Goal: Task Accomplishment & Management: Use online tool/utility

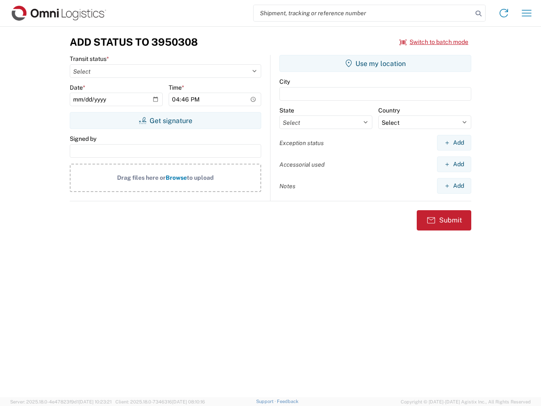
click at [363, 13] on input "search" at bounding box center [363, 13] width 219 height 16
click at [478, 14] on icon at bounding box center [479, 14] width 12 height 12
click at [504, 13] on icon at bounding box center [504, 13] width 14 height 14
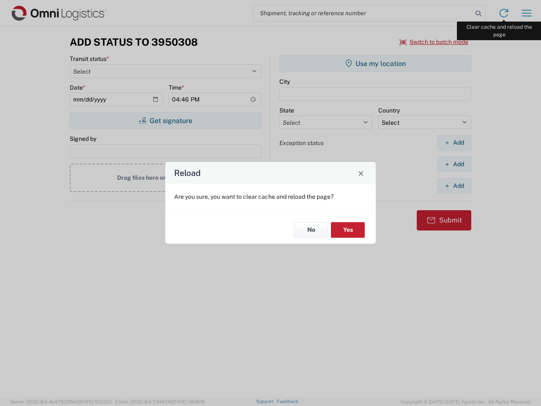
click at [527, 13] on div "Reload Are you sure, you want to clear cache and reload the page? No Yes" at bounding box center [270, 203] width 541 height 406
click at [434, 42] on div "Reload Are you sure, you want to clear cache and reload the page? No Yes" at bounding box center [270, 203] width 541 height 406
click at [165, 120] on div "Reload Are you sure, you want to clear cache and reload the page? No Yes" at bounding box center [270, 203] width 541 height 406
click at [375, 63] on div "Reload Are you sure, you want to clear cache and reload the page? No Yes" at bounding box center [270, 203] width 541 height 406
click at [454, 142] on div "Reload Are you sure, you want to clear cache and reload the page? No Yes" at bounding box center [270, 203] width 541 height 406
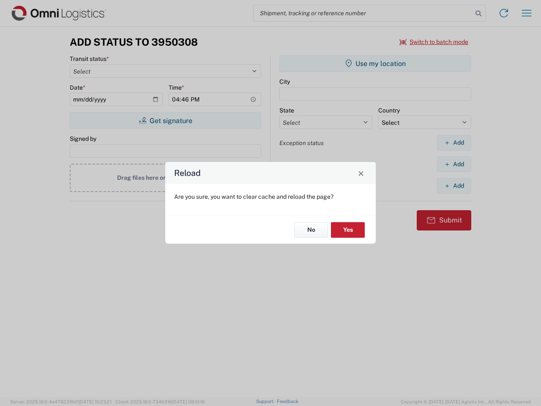
click at [454, 164] on div "Reload Are you sure, you want to clear cache and reload the page? No Yes" at bounding box center [270, 203] width 541 height 406
click at [454, 186] on div "Reload Are you sure, you want to clear cache and reload the page? No Yes" at bounding box center [270, 203] width 541 height 406
